Goal: Task Accomplishment & Management: Use online tool/utility

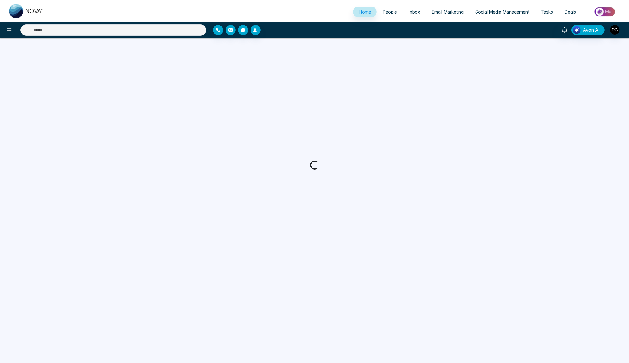
select select "*"
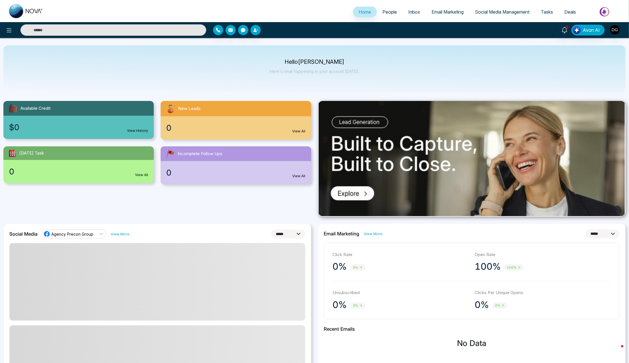
click at [505, 13] on span "Social Media Management" at bounding box center [502, 12] width 54 height 6
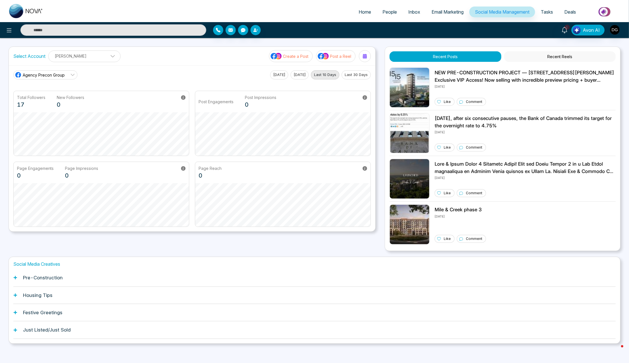
click at [559, 56] on button "Recent Reels" at bounding box center [559, 56] width 111 height 10
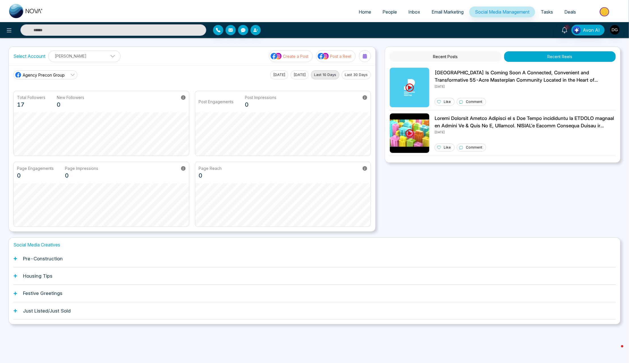
click at [40, 76] on span "Agency Precon Group" at bounding box center [44, 75] width 42 height 6
click at [37, 111] on span "[PERSON_NAME] Realtor" at bounding box center [50, 112] width 48 height 6
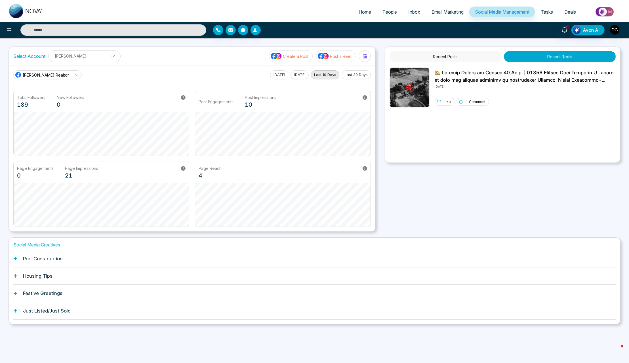
click at [359, 12] on span "Home" at bounding box center [364, 12] width 12 height 6
select select "*"
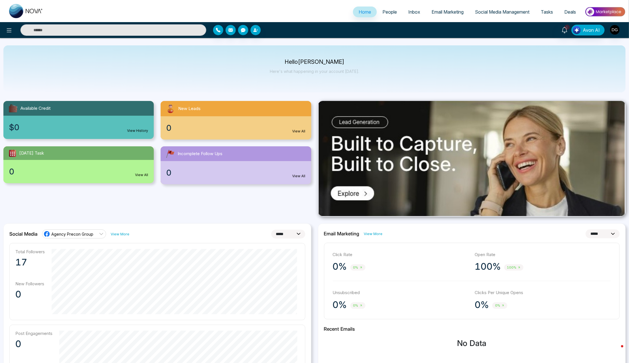
click at [502, 13] on span "Social Media Management" at bounding box center [502, 12] width 54 height 6
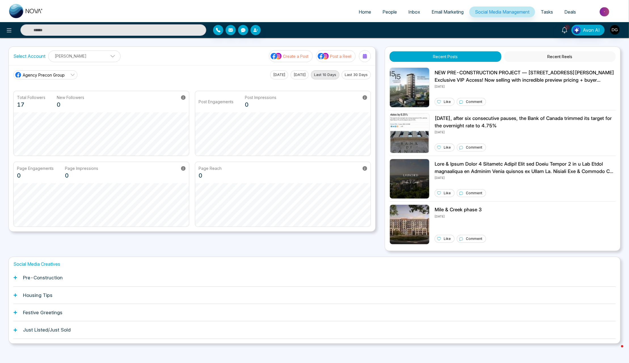
click at [284, 55] on p "Create a Post" at bounding box center [296, 56] width 26 height 6
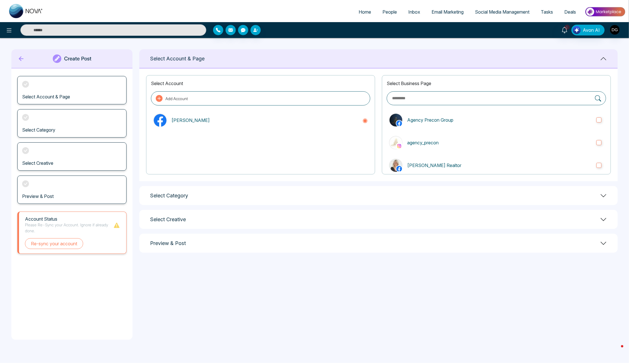
click at [191, 191] on div "Select Category" at bounding box center [378, 195] width 478 height 19
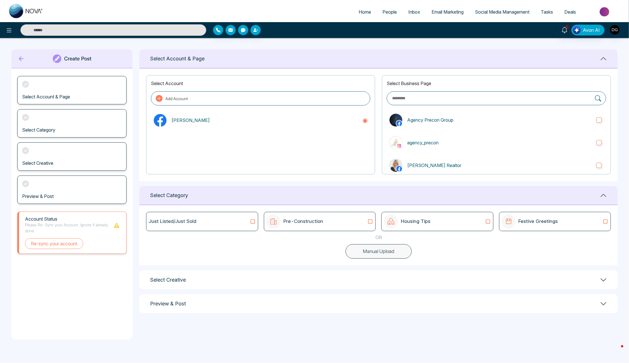
click at [294, 221] on p "Pre-Construction" at bounding box center [303, 221] width 40 height 7
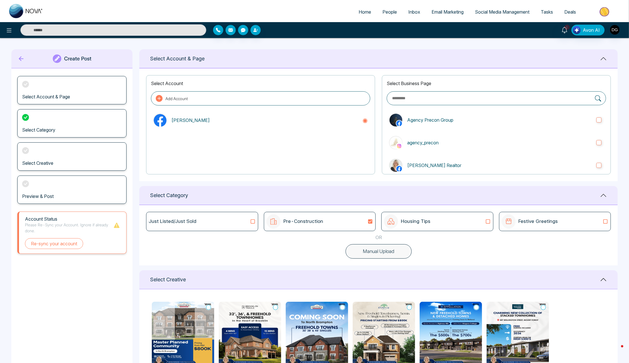
click at [59, 154] on div "Select Creative" at bounding box center [71, 156] width 109 height 28
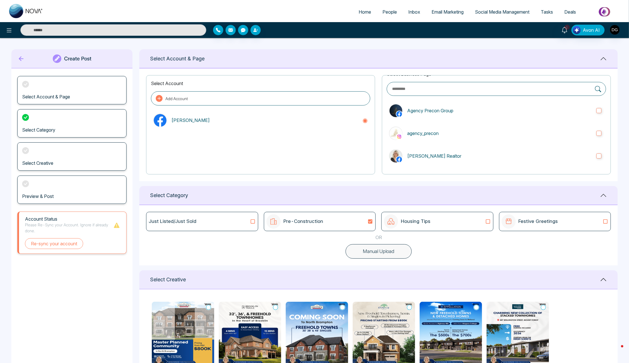
click at [443, 217] on div "Housing Tips" at bounding box center [437, 221] width 107 height 14
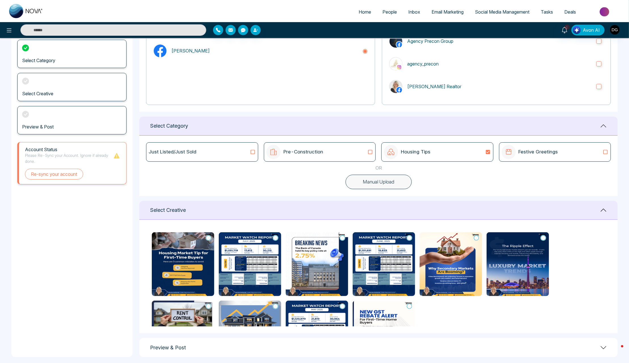
scroll to position [0, 0]
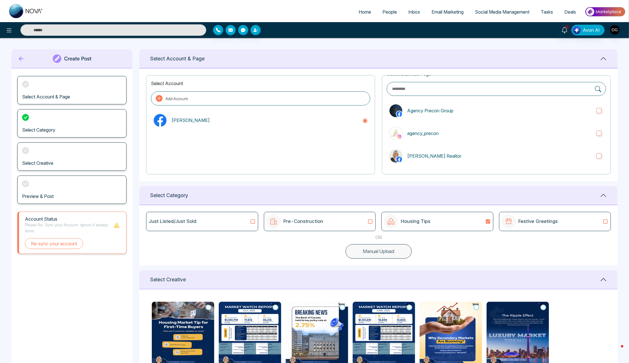
click at [23, 61] on icon at bounding box center [21, 58] width 9 height 11
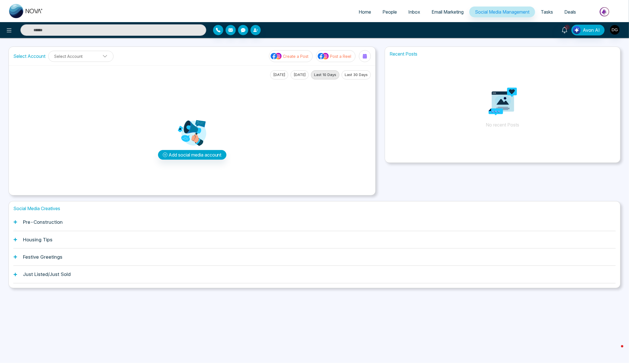
click at [336, 56] on p "Post a Reel" at bounding box center [340, 56] width 21 height 6
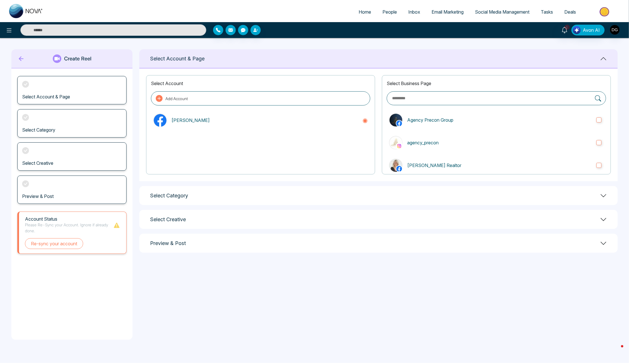
click at [189, 199] on div "Select Category" at bounding box center [378, 195] width 478 height 19
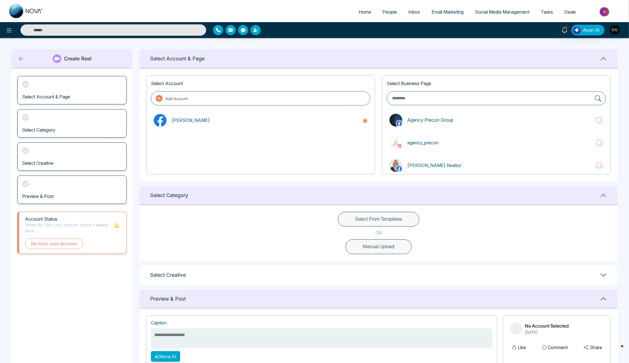
scroll to position [29, 0]
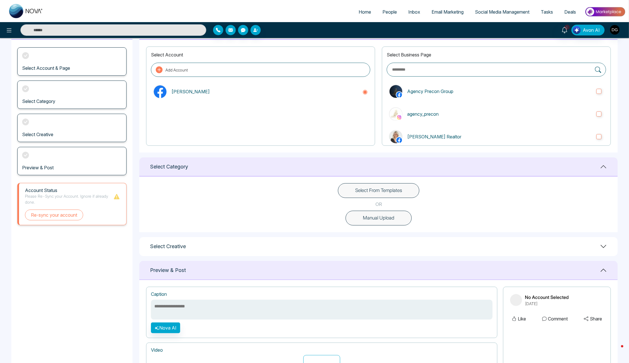
click at [373, 190] on button "Select From Templates" at bounding box center [378, 190] width 81 height 15
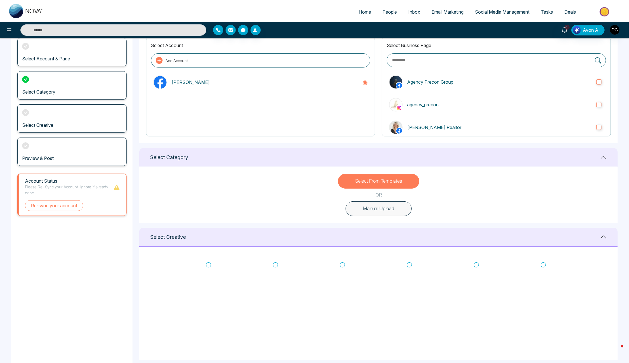
scroll to position [0, 0]
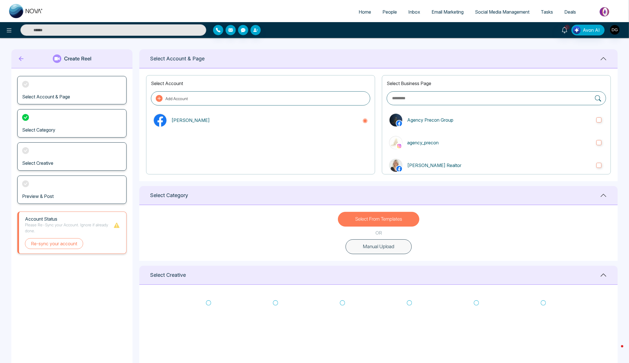
click at [21, 59] on icon at bounding box center [21, 58] width 9 height 11
